Goal: Transaction & Acquisition: Purchase product/service

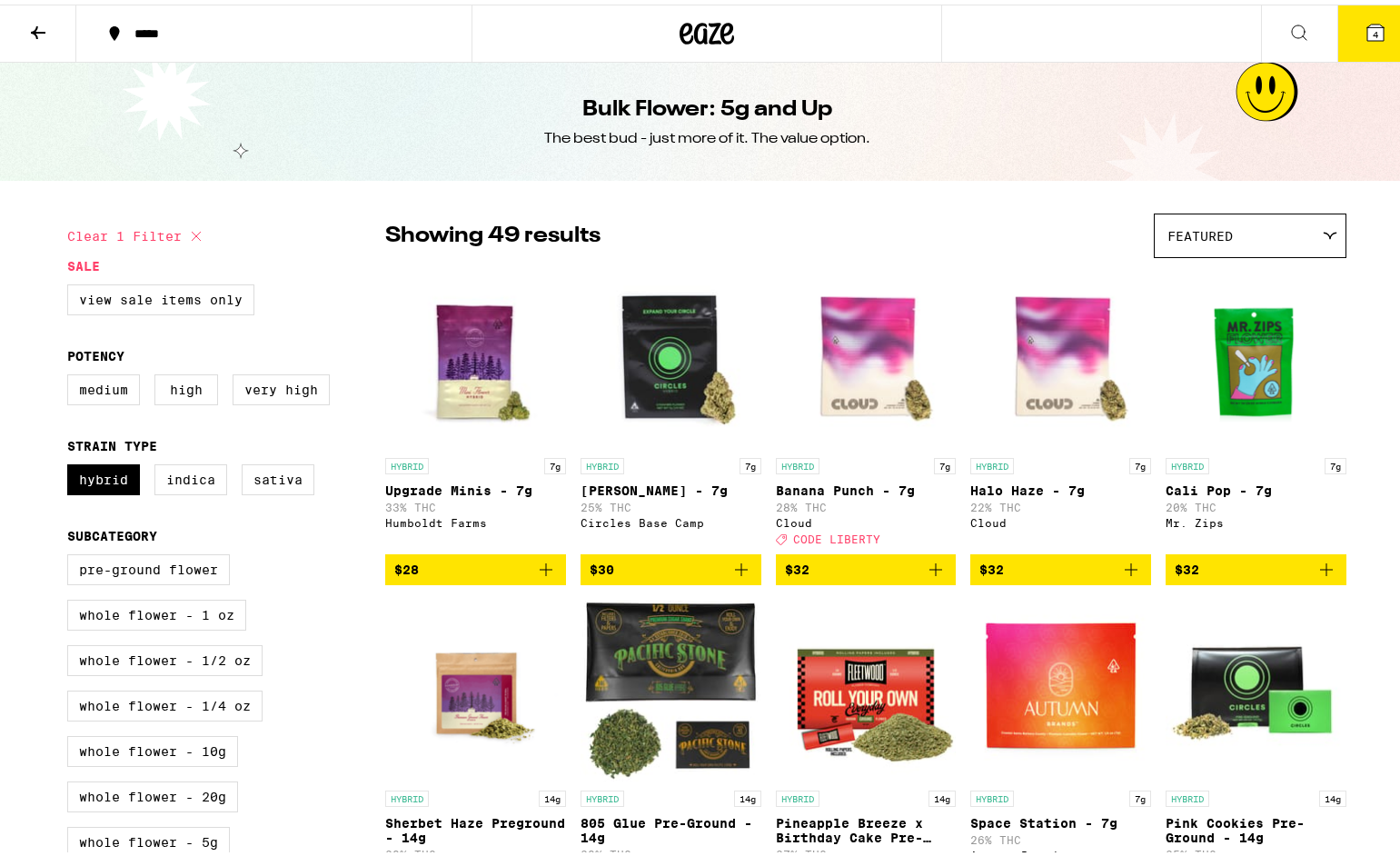
click at [37, 35] on icon at bounding box center [37, 27] width 22 height 22
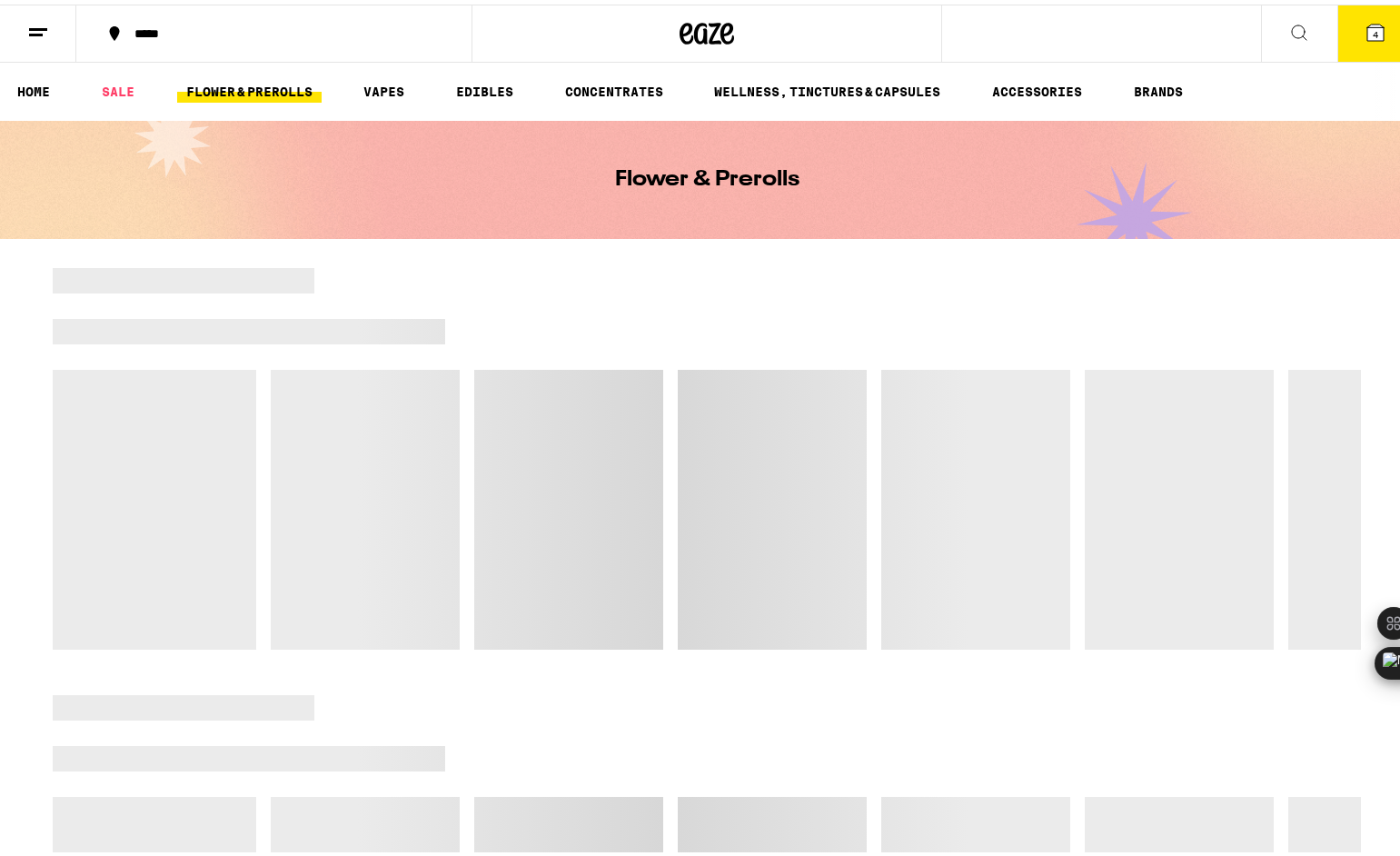
click at [34, 24] on line at bounding box center [37, 24] width 18 height 0
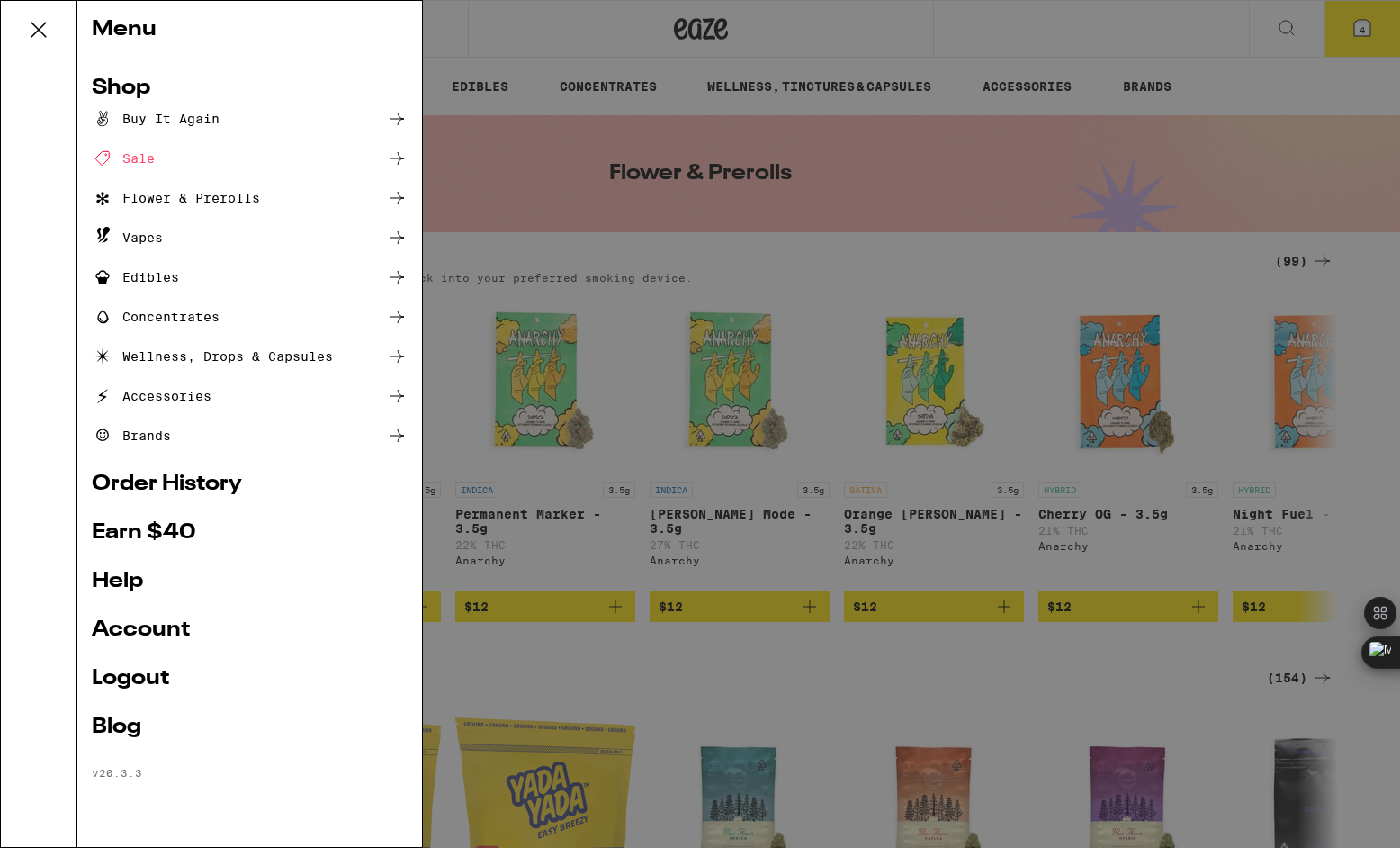
click at [168, 485] on link "Order History" at bounding box center [250, 483] width 316 height 21
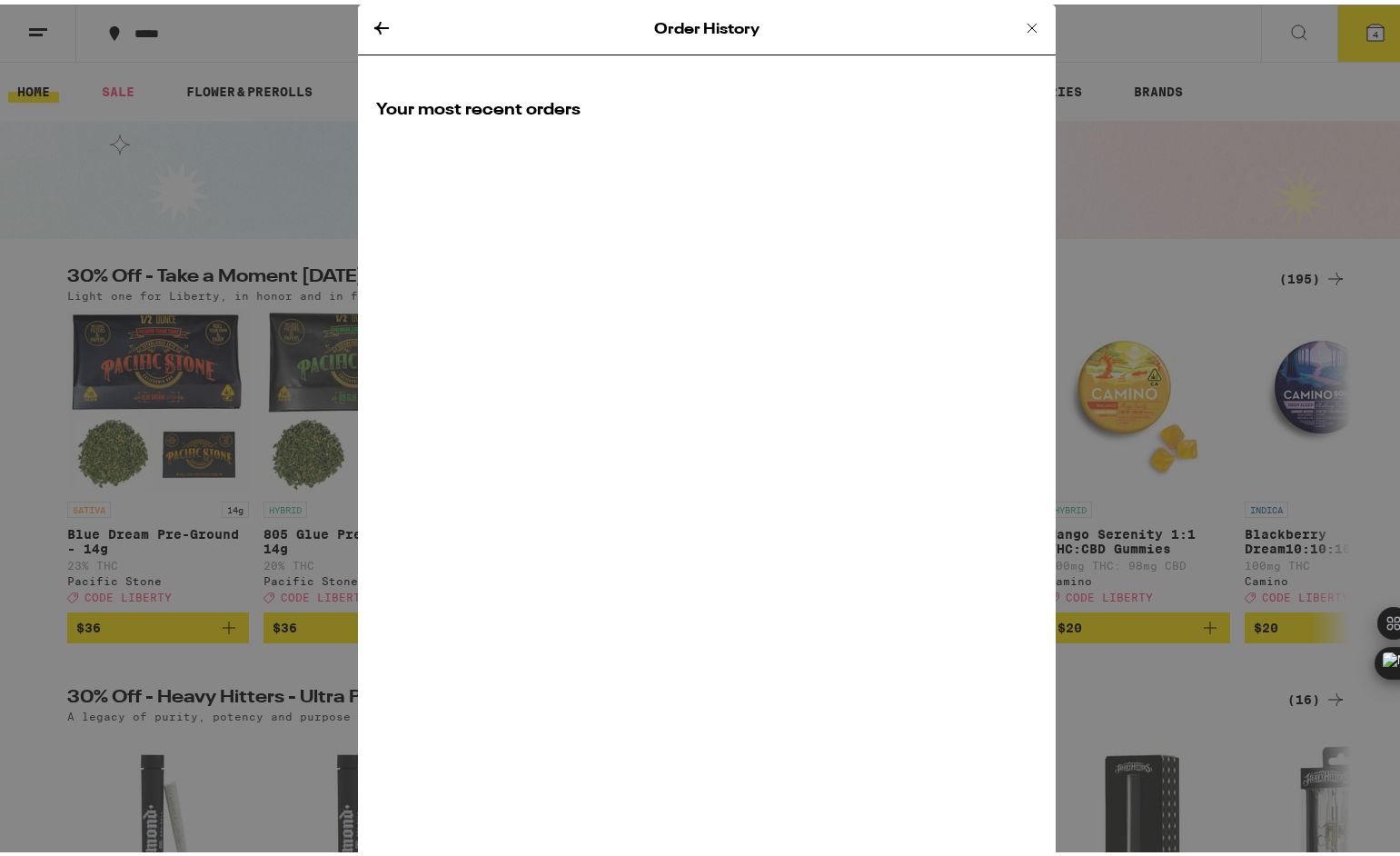
click at [1025, 22] on icon at bounding box center [1031, 23] width 22 height 22
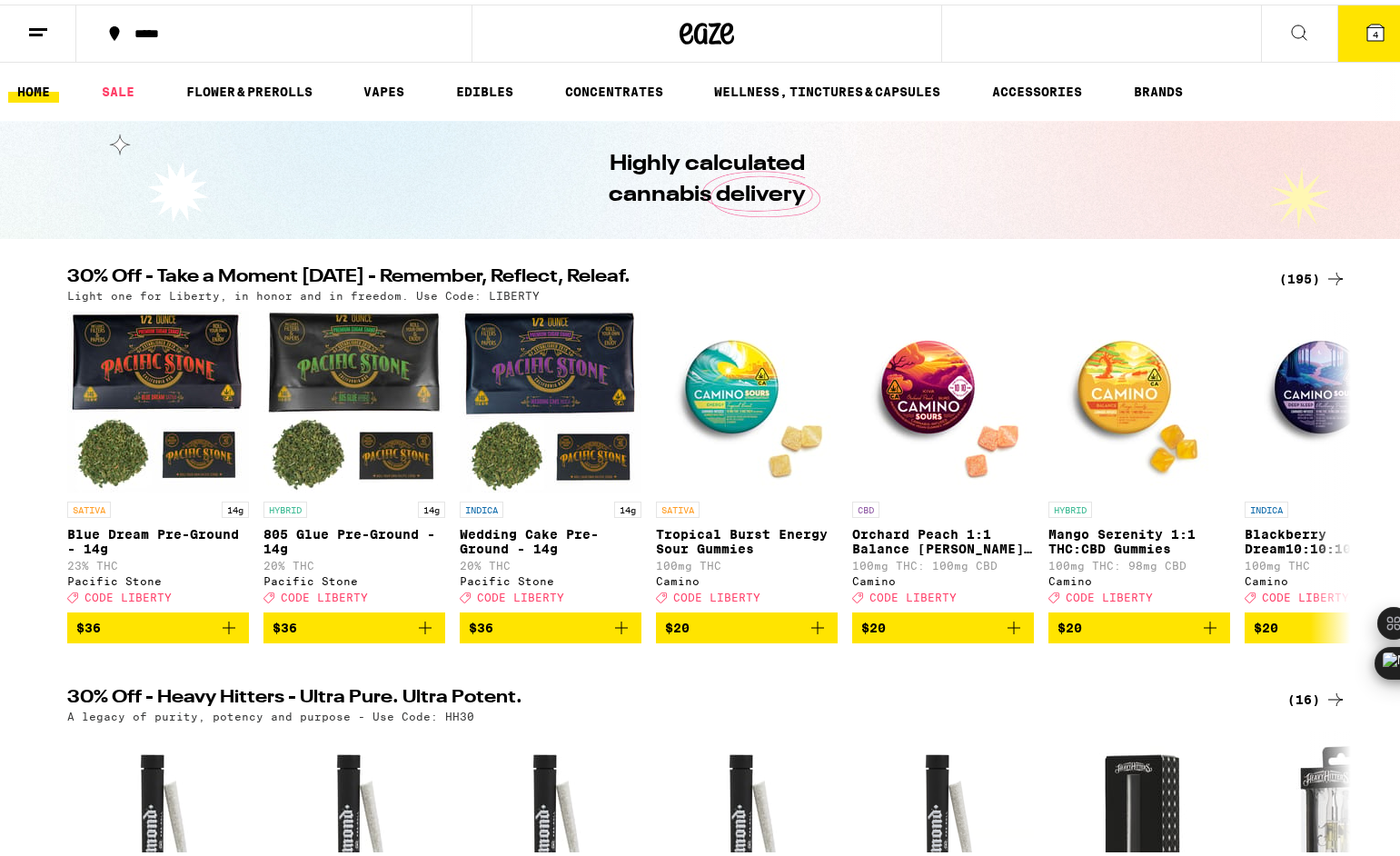
click at [1367, 31] on icon at bounding box center [1375, 27] width 16 height 16
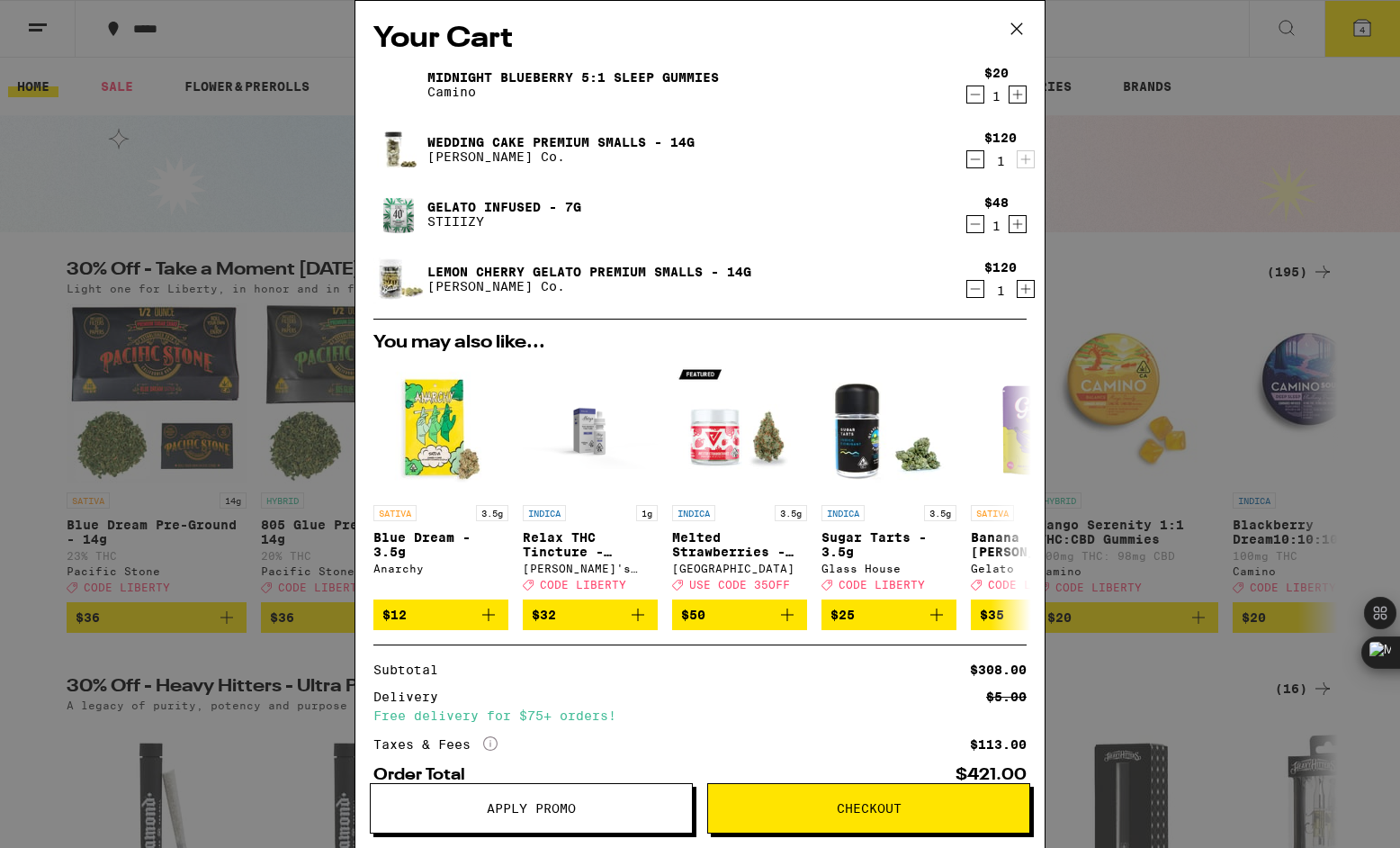
click at [968, 93] on icon "Decrement" at bounding box center [975, 94] width 16 height 21
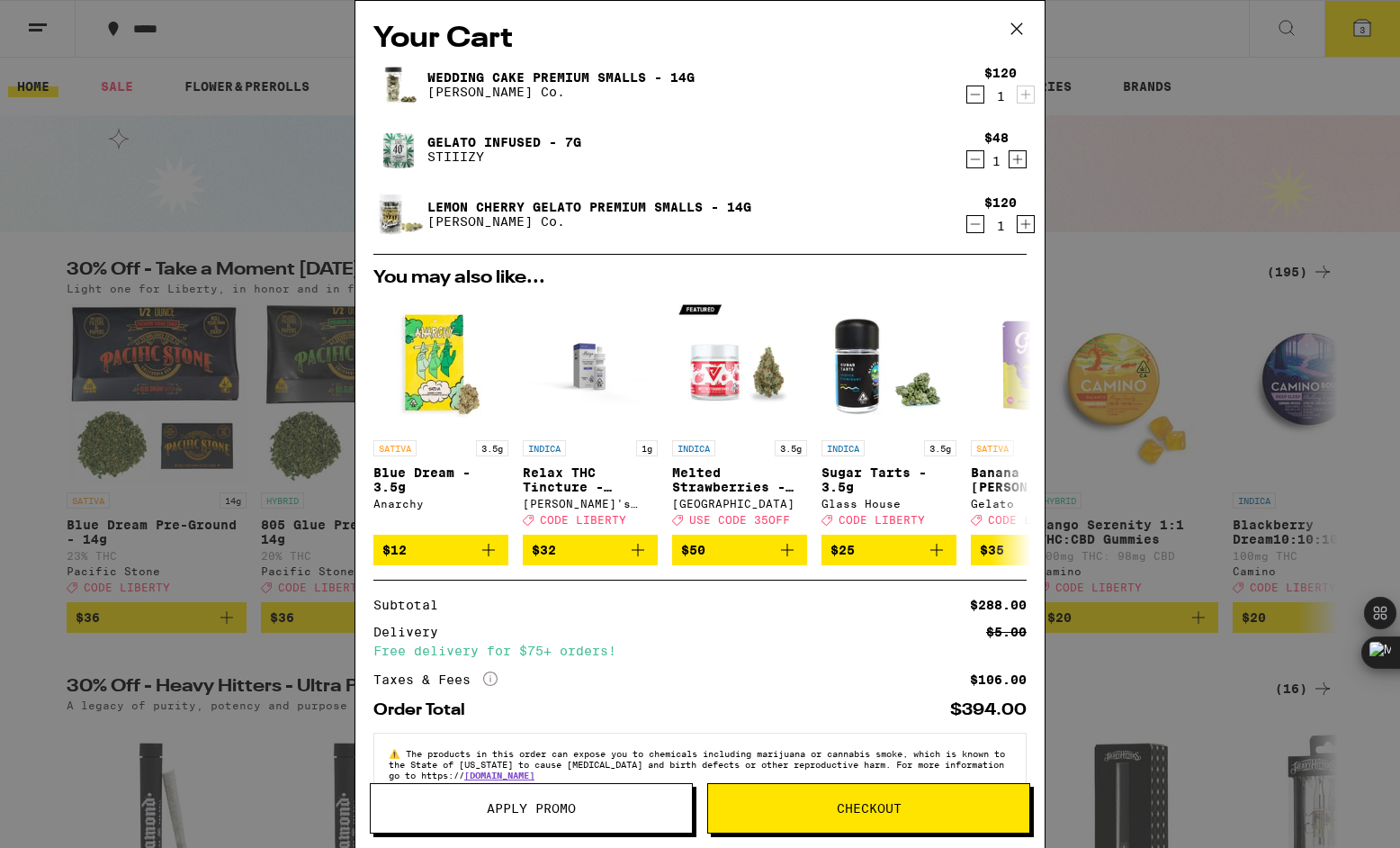
click at [1021, 30] on icon at bounding box center [1017, 28] width 27 height 27
